Goal: Transaction & Acquisition: Obtain resource

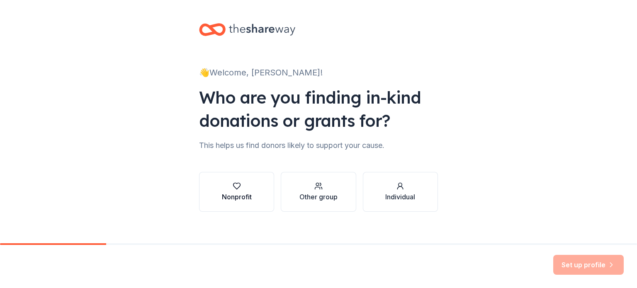
click at [231, 194] on div "Nonprofit" at bounding box center [237, 197] width 30 height 10
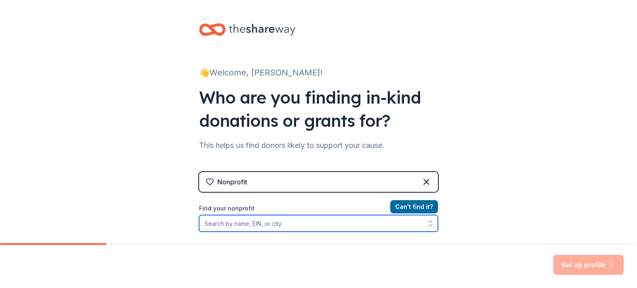
click at [326, 225] on input "Find your nonprofit" at bounding box center [318, 223] width 239 height 17
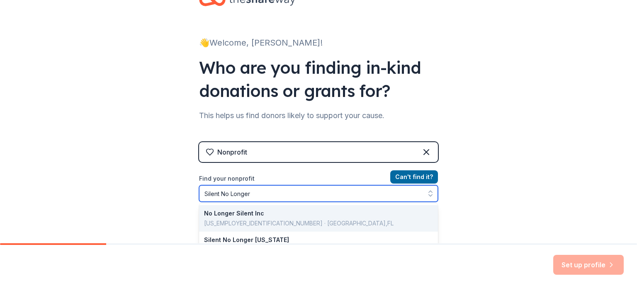
type input "Silent No Longer"
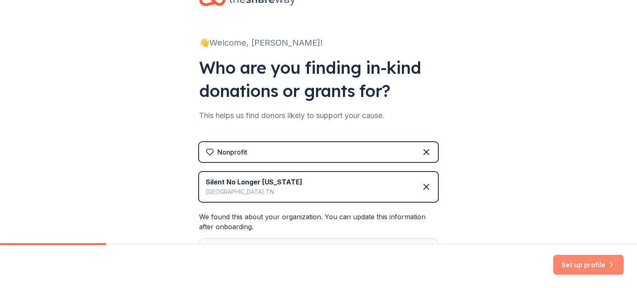
click at [570, 262] on button "Set up profile" at bounding box center [588, 265] width 70 height 20
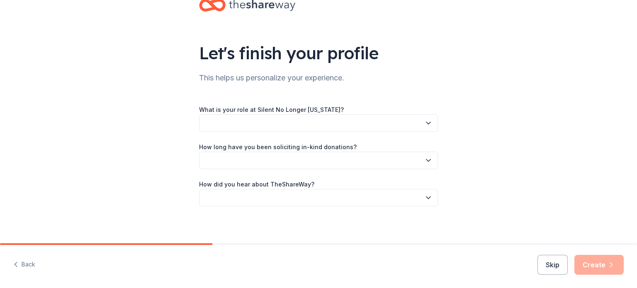
scroll to position [27, 0]
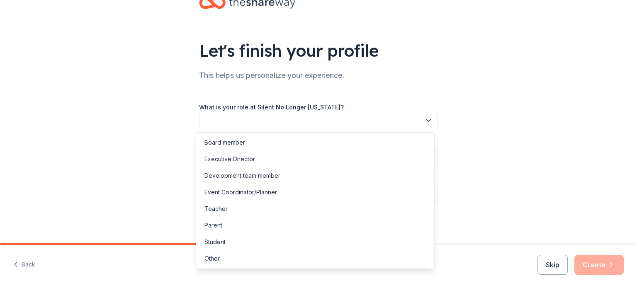
click at [426, 121] on icon "button" at bounding box center [428, 121] width 8 height 8
click at [249, 162] on div "Executive Director" at bounding box center [229, 159] width 51 height 10
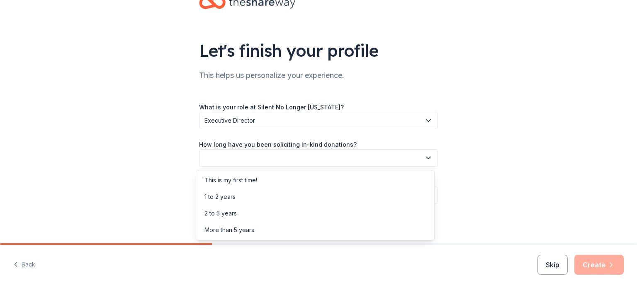
click at [249, 162] on button "button" at bounding box center [318, 157] width 239 height 17
click at [226, 198] on div "1 to 2 years" at bounding box center [219, 197] width 31 height 10
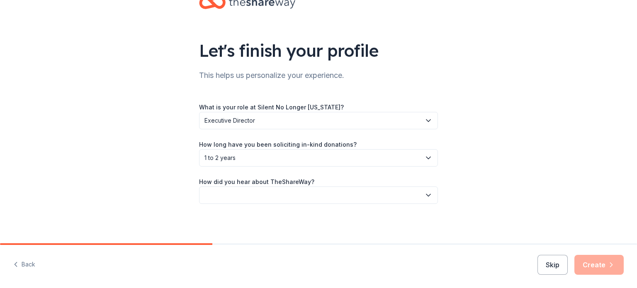
click at [245, 195] on button "button" at bounding box center [318, 195] width 239 height 17
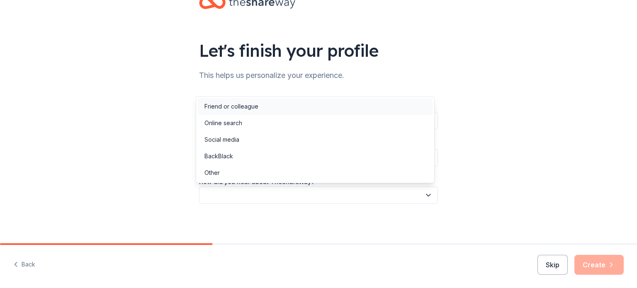
click at [242, 109] on div "Friend or colleague" at bounding box center [231, 107] width 54 height 10
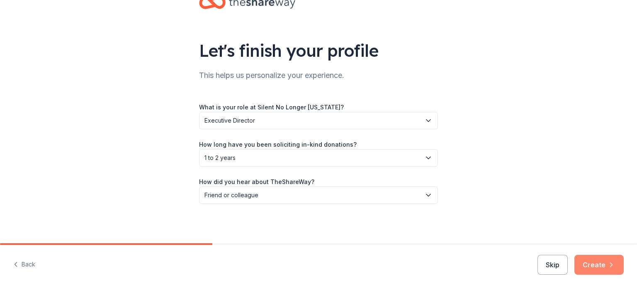
click at [602, 266] on button "Create" at bounding box center [598, 265] width 49 height 20
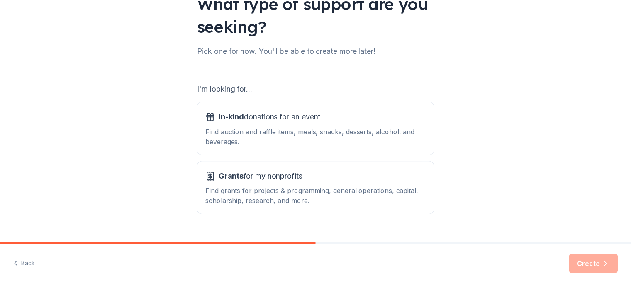
scroll to position [91, 0]
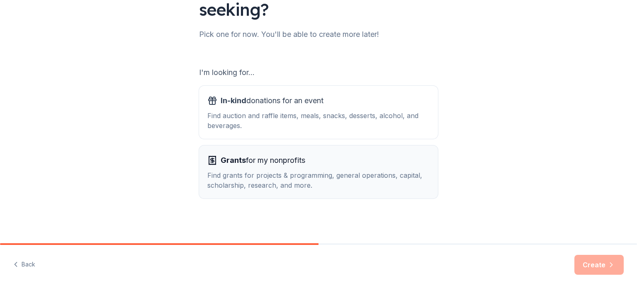
click at [397, 159] on div "Grants for my nonprofits" at bounding box center [318, 160] width 222 height 13
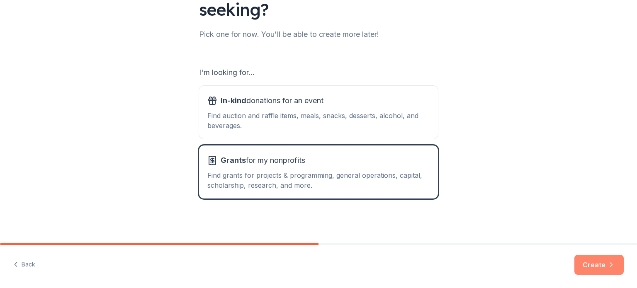
click at [597, 269] on button "Create" at bounding box center [598, 265] width 49 height 20
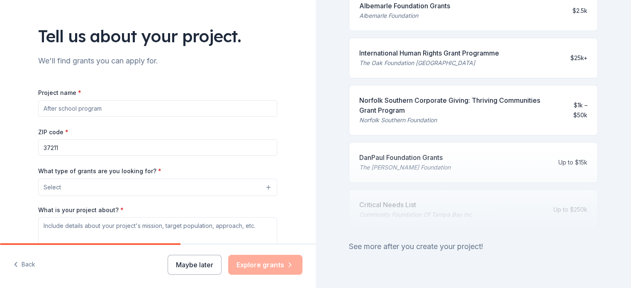
scroll to position [382, 0]
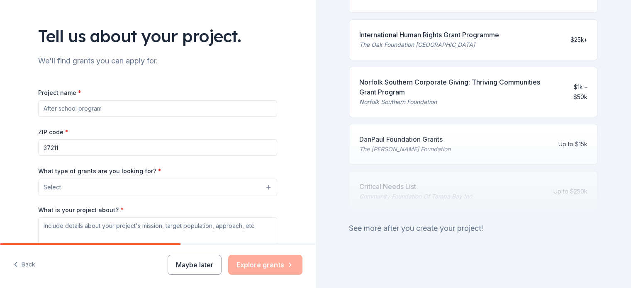
click at [624, 249] on div "257 applications are open Fill out your project details to apply to grants like…" at bounding box center [474, 144] width 316 height 288
click at [266, 268] on div "Maybe later Explore grants" at bounding box center [235, 265] width 135 height 20
click at [204, 268] on button "Maybe later" at bounding box center [195, 265] width 54 height 20
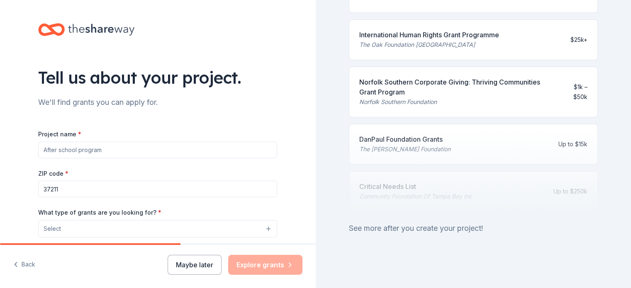
scroll to position [153, 0]
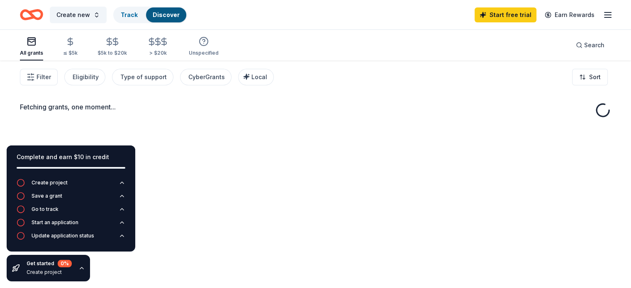
drag, startPoint x: 314, startPoint y: 149, endPoint x: 340, endPoint y: 30, distance: 121.9
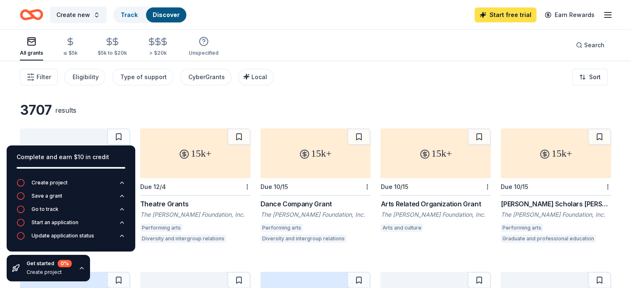
click at [499, 13] on link "Start free trial" at bounding box center [505, 14] width 62 height 15
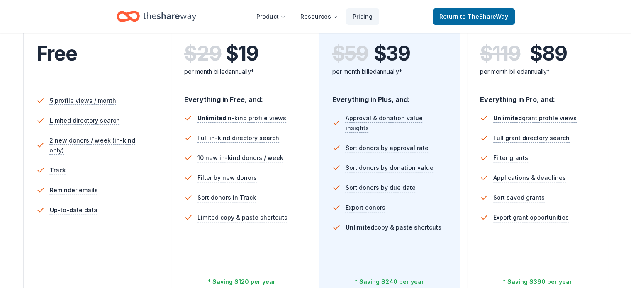
scroll to position [202, 0]
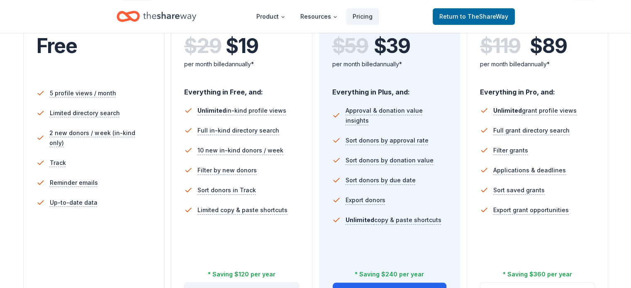
click at [265, 283] on button "Try for free" at bounding box center [242, 293] width 114 height 20
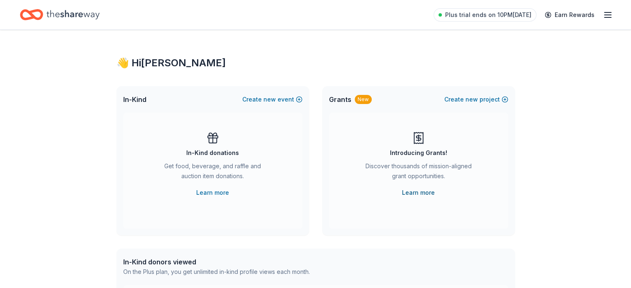
click at [415, 192] on link "Learn more" at bounding box center [418, 193] width 33 height 10
click at [602, 13] on icon "button" at bounding box center [607, 15] width 10 height 10
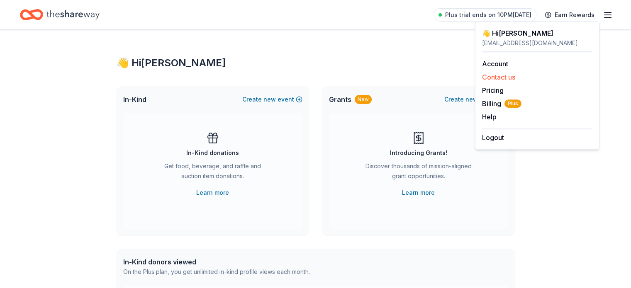
click at [514, 77] on button "Contact us" at bounding box center [498, 77] width 33 height 10
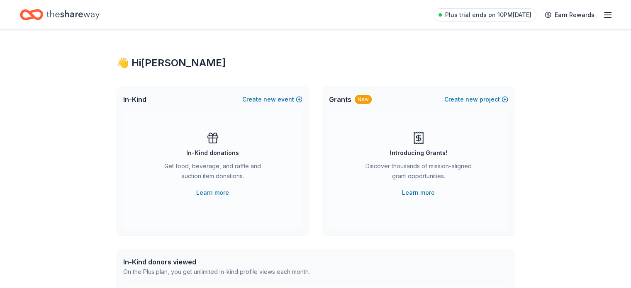
click at [602, 16] on icon "button" at bounding box center [607, 15] width 10 height 10
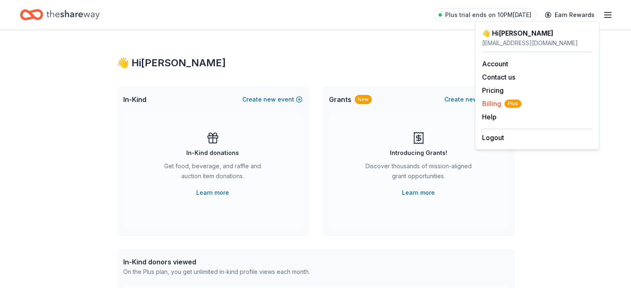
click at [488, 102] on span "Billing Plus" at bounding box center [501, 104] width 39 height 10
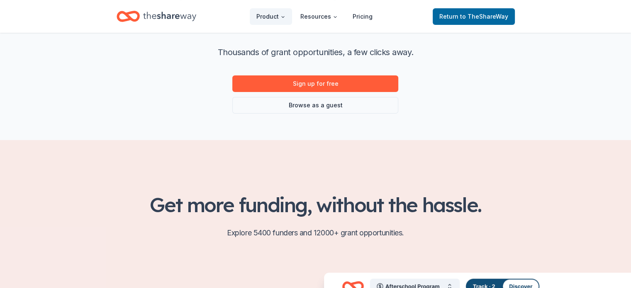
scroll to position [85, 0]
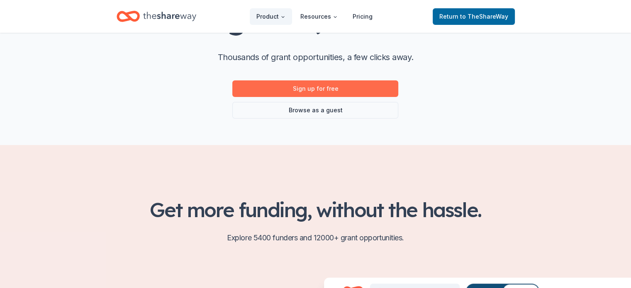
click at [325, 89] on link "Sign up for free" at bounding box center [315, 88] width 166 height 17
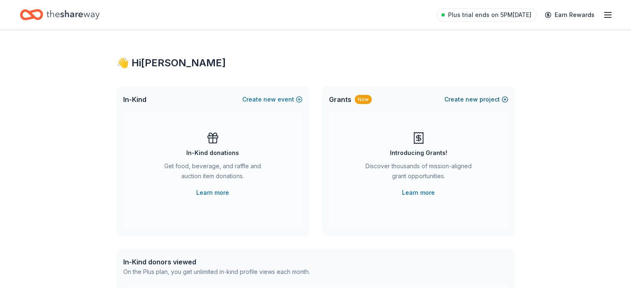
click at [471, 97] on span "new" at bounding box center [471, 100] width 12 height 10
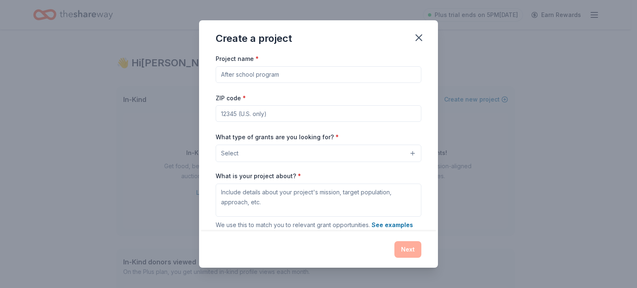
click at [277, 76] on input "Project name *" at bounding box center [319, 74] width 206 height 17
type input "Multidiscipline Health and Wellness"
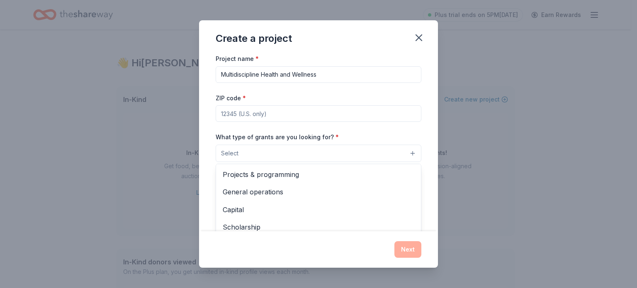
click at [260, 152] on button "Select" at bounding box center [319, 153] width 206 height 17
click at [287, 175] on span "Projects & programming" at bounding box center [319, 174] width 192 height 11
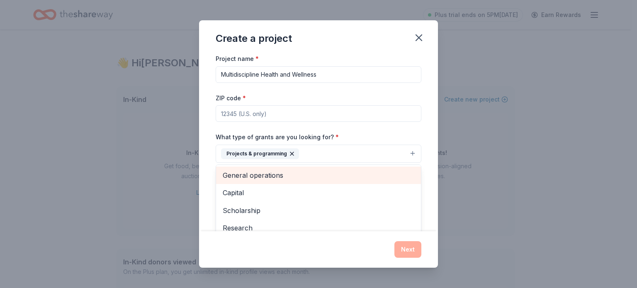
click at [258, 177] on span "General operations" at bounding box center [319, 175] width 192 height 11
click at [258, 187] on span "Capital" at bounding box center [319, 192] width 192 height 11
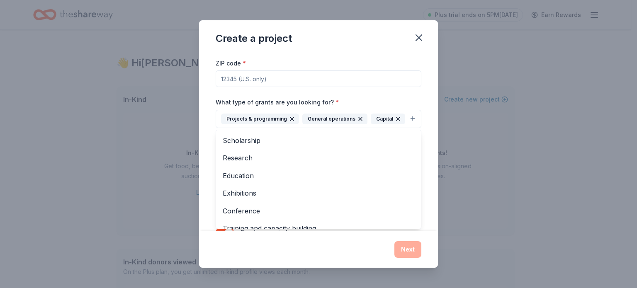
scroll to position [78, 0]
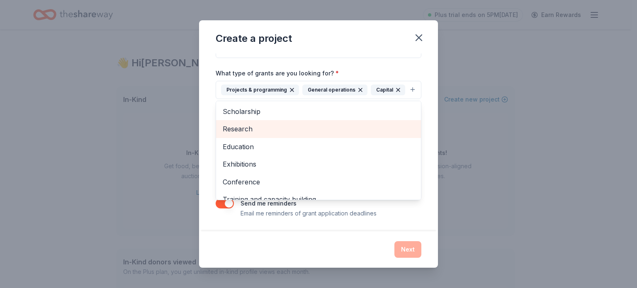
click at [239, 132] on span "Research" at bounding box center [319, 129] width 192 height 11
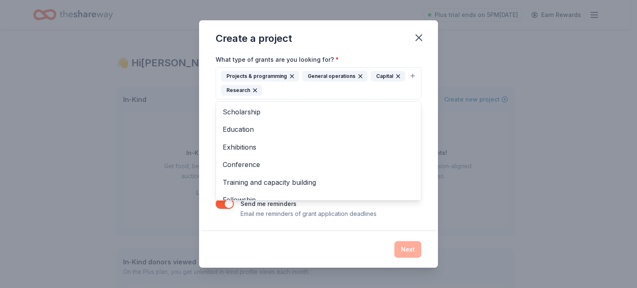
scroll to position [27, 0]
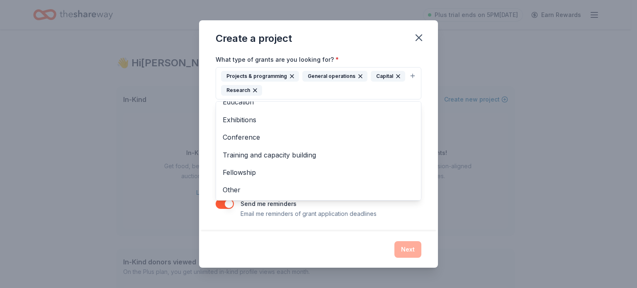
click at [323, 243] on div "Create a project Project name * Multidiscipline Health and Wellness ZIP code * …" at bounding box center [318, 144] width 239 height 248
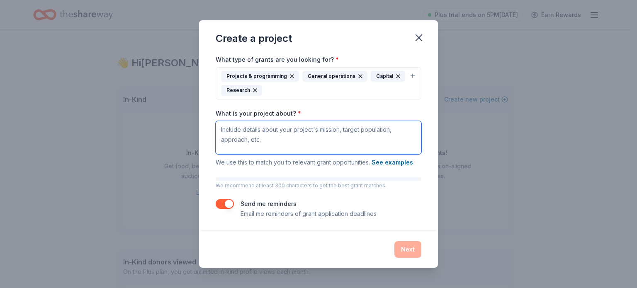
click at [232, 131] on textarea "What is your project about? *" at bounding box center [319, 137] width 206 height 33
paste textarea "Providing a multidiscipline model of care for survivors of gender-based violenc…"
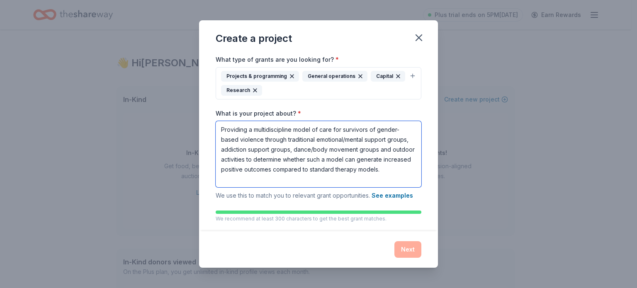
type textarea "Providing a multidiscipline model of care for survivors of gender-based violenc…"
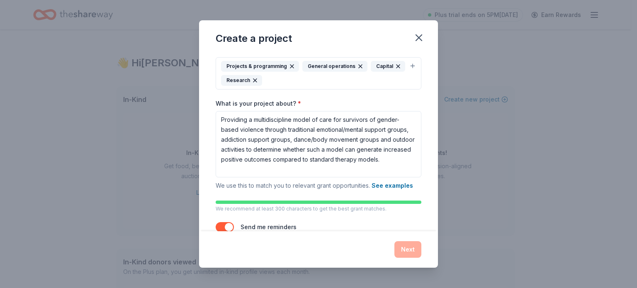
scroll to position [111, 0]
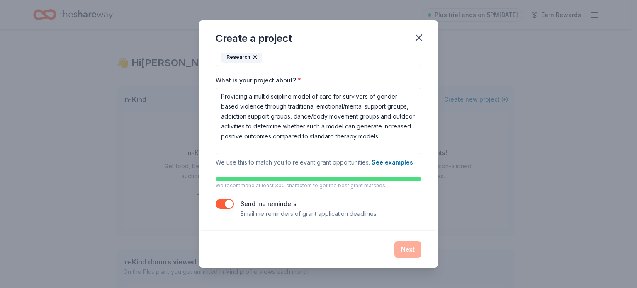
click at [226, 203] on button "button" at bounding box center [225, 204] width 18 height 10
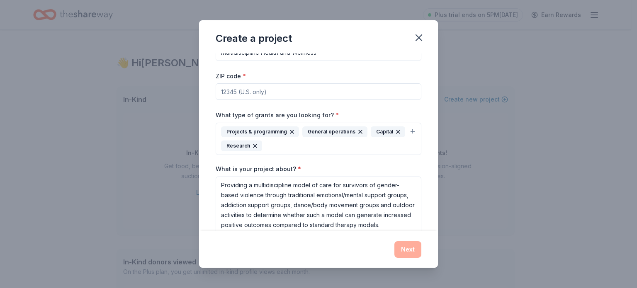
scroll to position [0, 0]
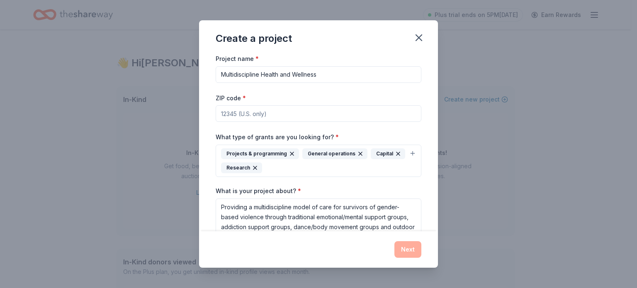
click at [337, 115] on input "ZIP code *" at bounding box center [319, 113] width 206 height 17
type input "37211"
click at [406, 248] on button "Next" at bounding box center [407, 249] width 27 height 17
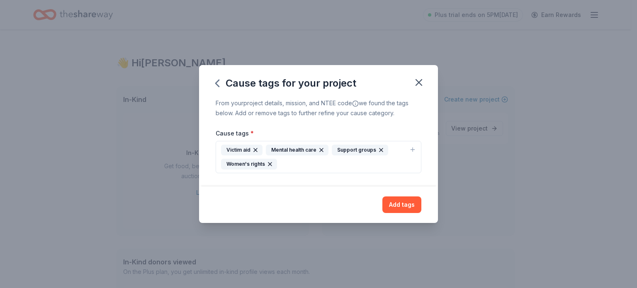
click at [294, 165] on div "Victim aid Mental health care Support groups Women's rights" at bounding box center [313, 157] width 185 height 25
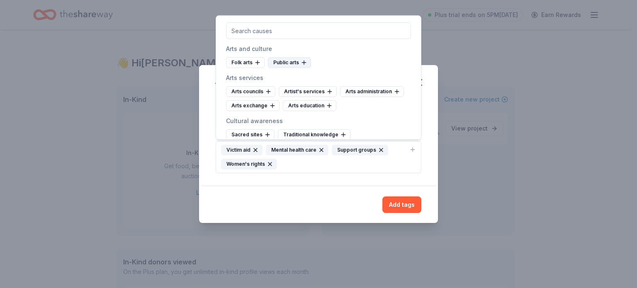
click at [303, 63] on icon at bounding box center [304, 62] width 7 height 7
click at [326, 106] on icon at bounding box center [329, 105] width 7 height 7
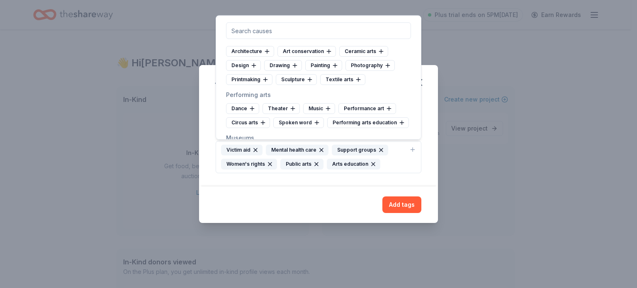
scroll to position [113, 0]
click at [236, 107] on div "Dance" at bounding box center [242, 107] width 33 height 11
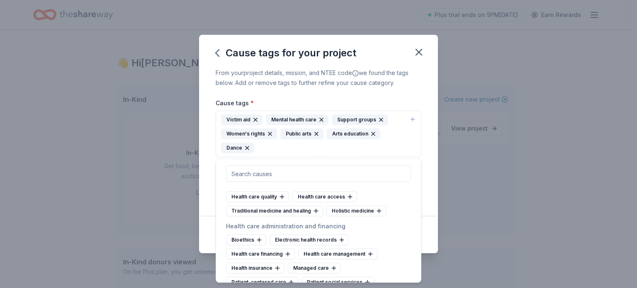
scroll to position [1071, 0]
click at [354, 216] on div "Holistic medicine" at bounding box center [356, 210] width 60 height 11
click at [334, 202] on div "Health care access" at bounding box center [324, 196] width 65 height 11
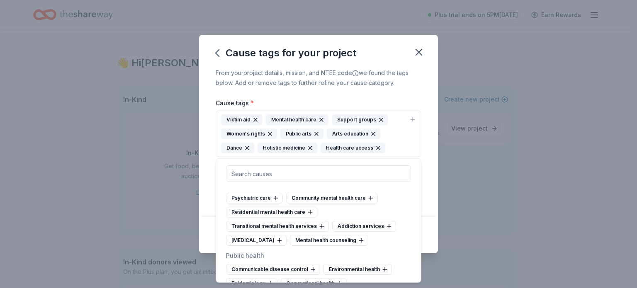
scroll to position [1485, 0]
click at [314, 201] on div "Community mental health care" at bounding box center [332, 197] width 92 height 11
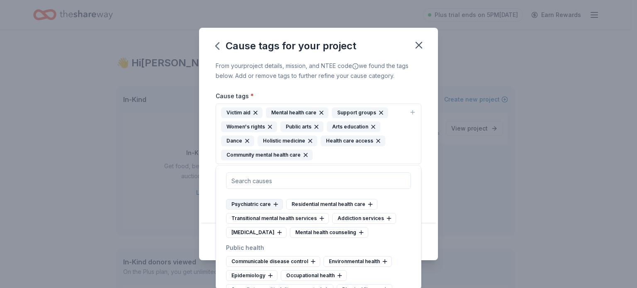
click at [260, 204] on div "Psychiatric care" at bounding box center [254, 204] width 57 height 11
click at [249, 231] on div "Crisis intervention" at bounding box center [256, 232] width 61 height 11
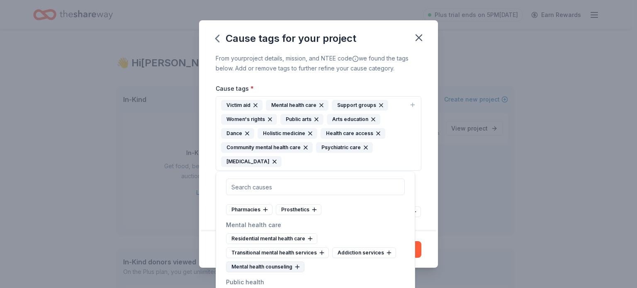
click at [273, 262] on div "Mental health counseling" at bounding box center [265, 267] width 78 height 11
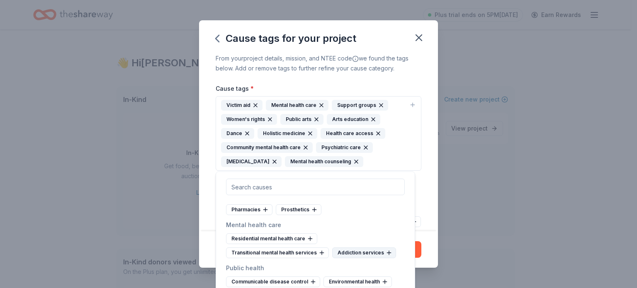
click at [352, 248] on div "Addiction services" at bounding box center [364, 253] width 64 height 11
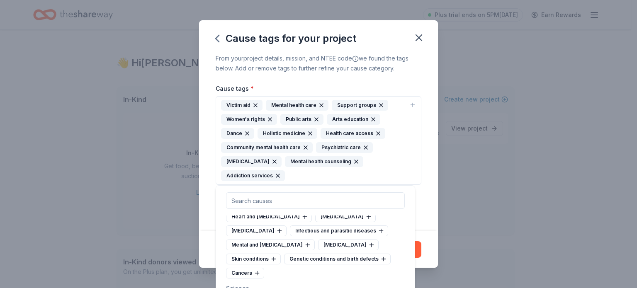
scroll to position [1836, 0]
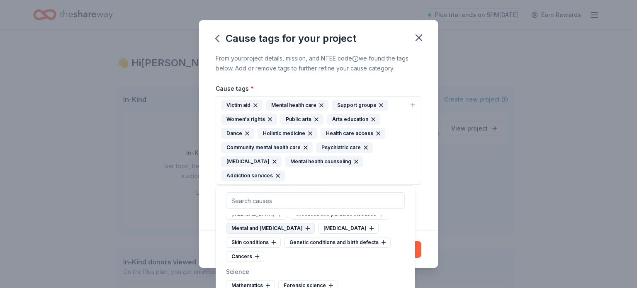
click at [247, 234] on div "Mental and behavioral disorders" at bounding box center [270, 228] width 89 height 11
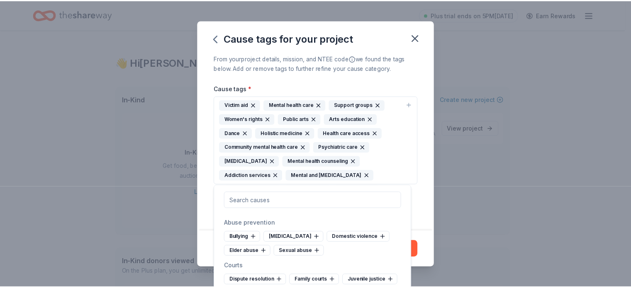
scroll to position [2632, 0]
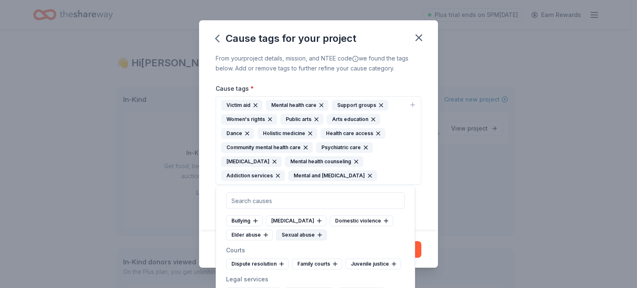
click at [302, 240] on div "Sexual abuse" at bounding box center [301, 235] width 51 height 11
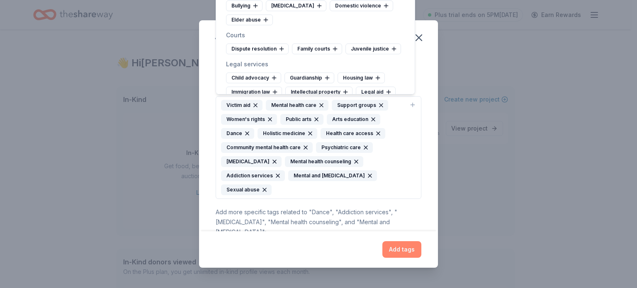
click at [405, 247] on button "Add tags" at bounding box center [401, 249] width 39 height 17
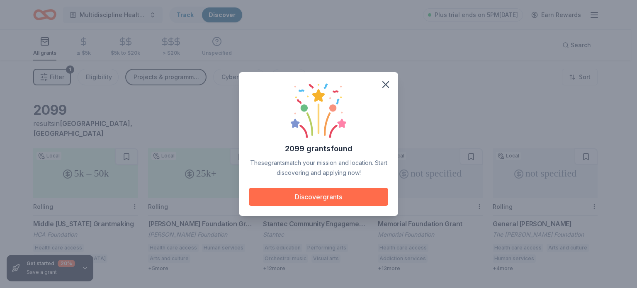
click at [337, 193] on button "Discover grants" at bounding box center [318, 197] width 139 height 18
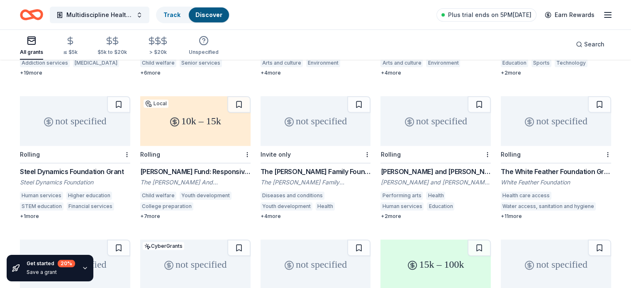
scroll to position [340, 0]
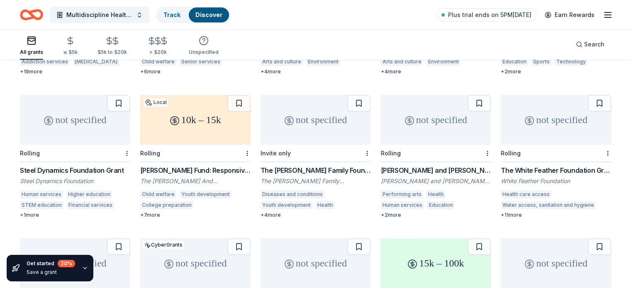
click at [158, 212] on div "+ 7 more" at bounding box center [195, 215] width 110 height 7
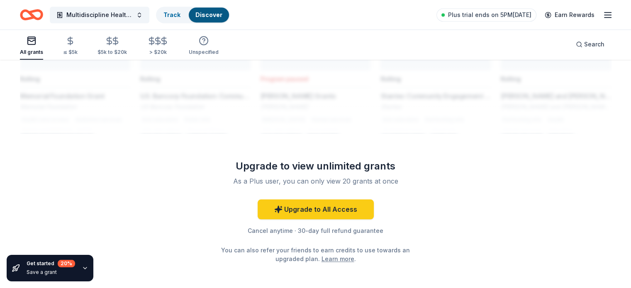
scroll to position [721, 0]
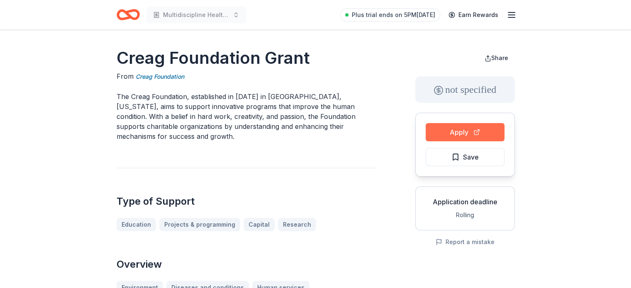
click at [471, 136] on button "Apply" at bounding box center [464, 132] width 79 height 18
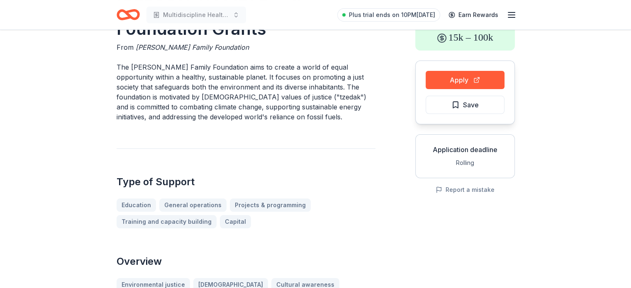
scroll to position [54, 0]
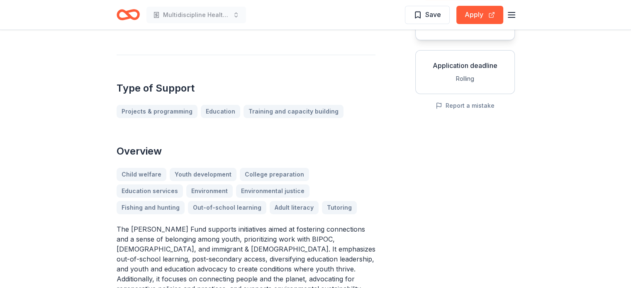
scroll to position [125, 0]
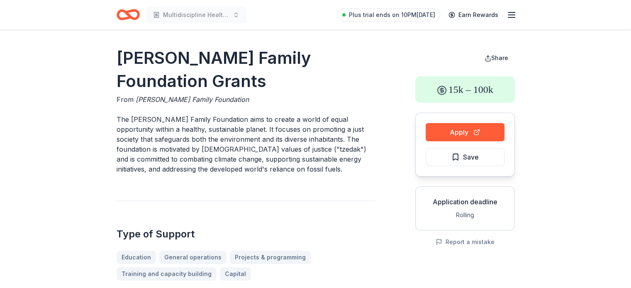
drag, startPoint x: 176, startPoint y: 80, endPoint x: 114, endPoint y: 57, distance: 66.2
drag, startPoint x: 116, startPoint y: 58, endPoint x: 188, endPoint y: 79, distance: 75.2
click at [188, 79] on h1 "Frankel Family Foundation Grants" at bounding box center [246, 69] width 259 height 46
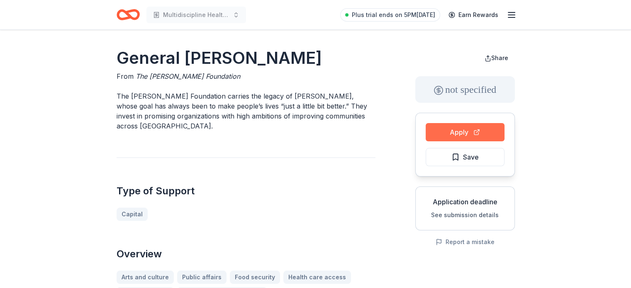
click at [454, 133] on button "Apply" at bounding box center [464, 132] width 79 height 18
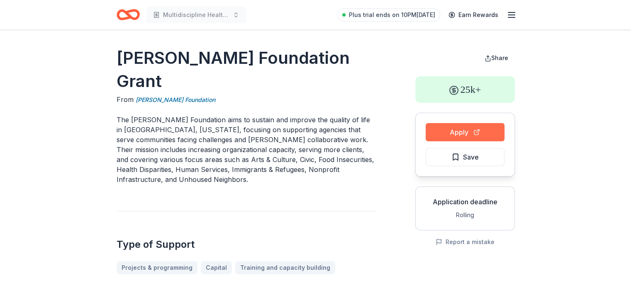
click at [471, 124] on button "Apply" at bounding box center [464, 132] width 79 height 18
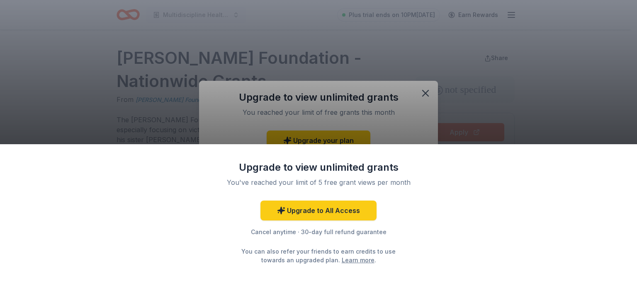
click at [425, 92] on div "Upgrade to view unlimited grants You've reached your limit of 5 free grant view…" at bounding box center [318, 144] width 637 height 288
